Goal: Task Accomplishment & Management: Use online tool/utility

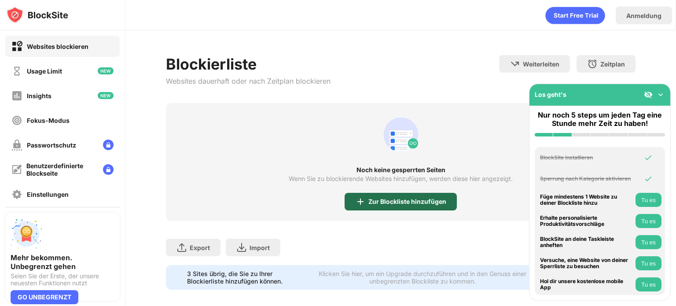
click at [382, 198] on div "Zur Blockliste hinzufügen" at bounding box center [408, 201] width 78 height 7
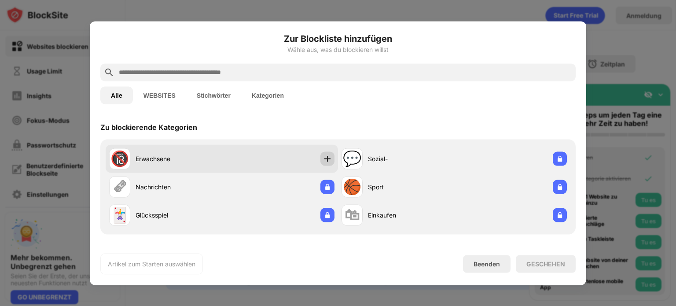
click at [328, 158] on img at bounding box center [327, 158] width 9 height 9
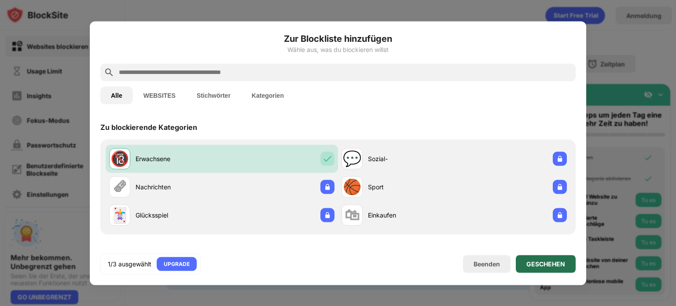
click at [542, 257] on div "GESCHEHEN" at bounding box center [546, 264] width 60 height 18
